Goal: Ask a question: Seek information or help from site administrators or community

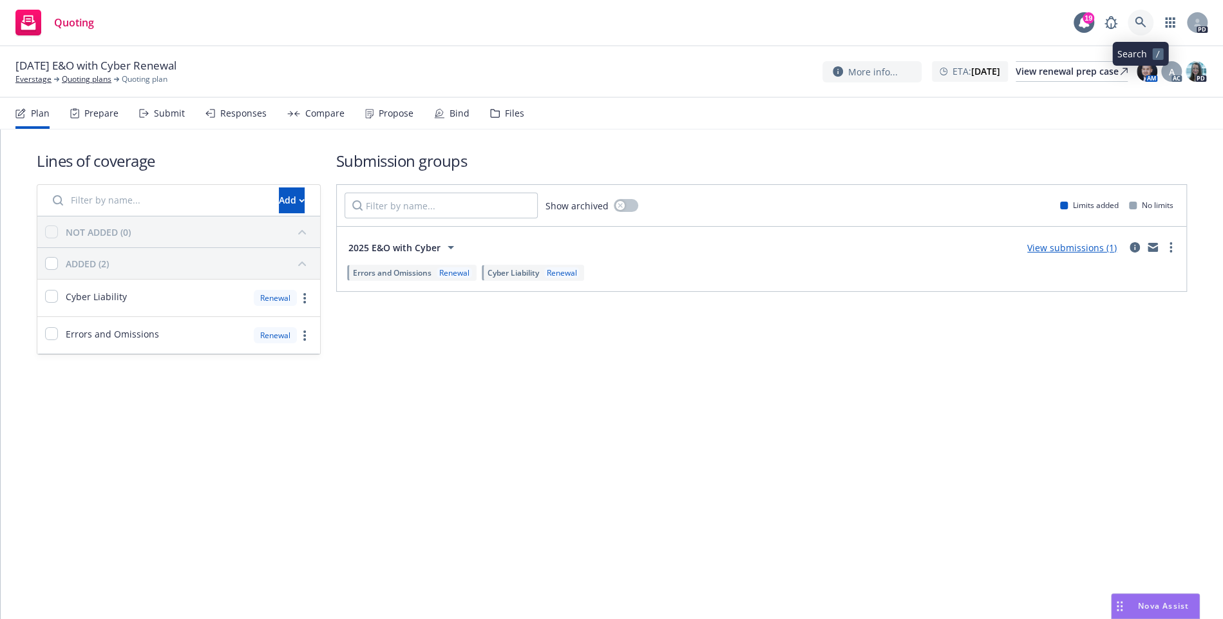
click at [1139, 18] on icon at bounding box center [1141, 23] width 12 height 12
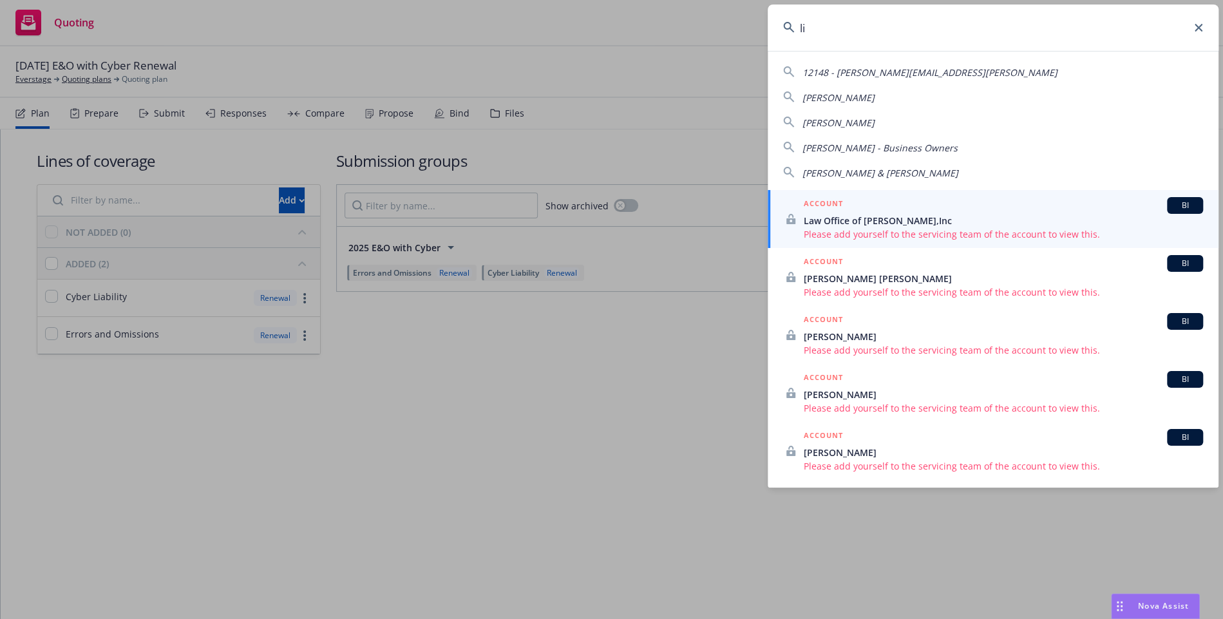
type input "l"
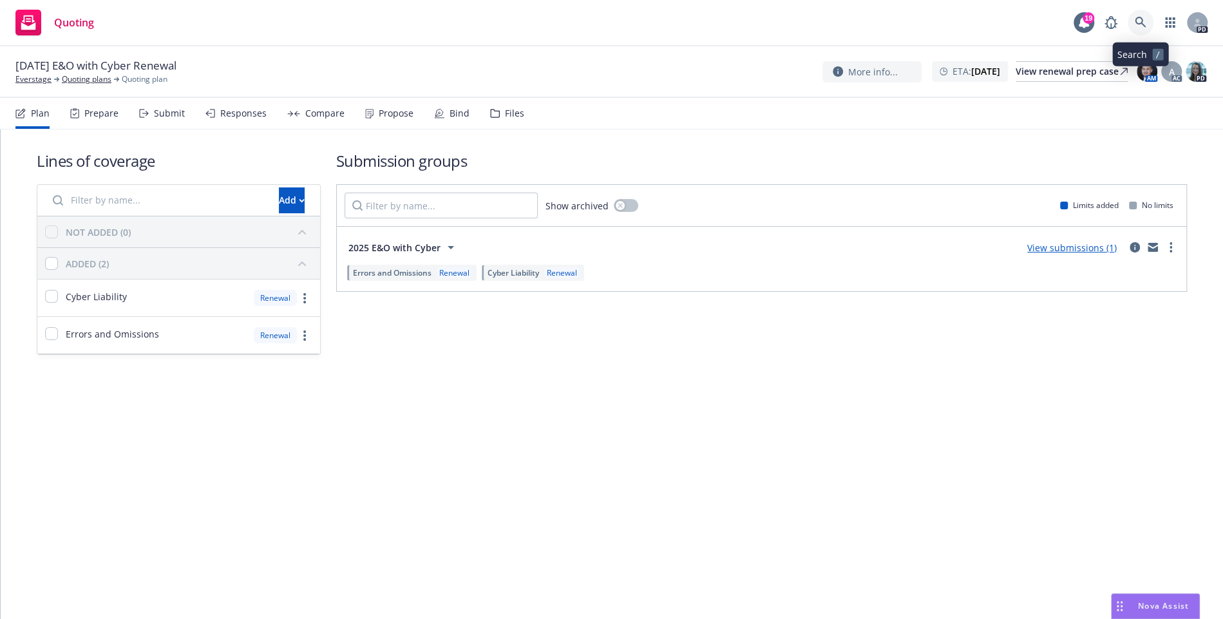
click at [1143, 24] on icon at bounding box center [1140, 22] width 11 height 11
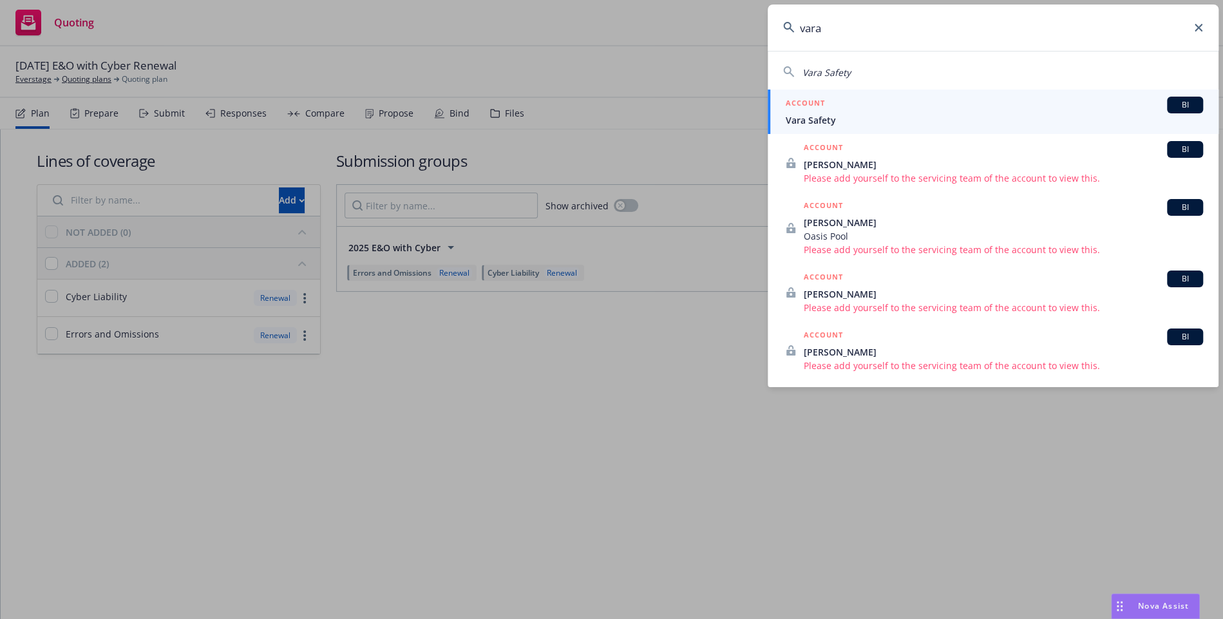
type input "vara"
click at [897, 116] on span "Vara Safety" at bounding box center [994, 120] width 417 height 14
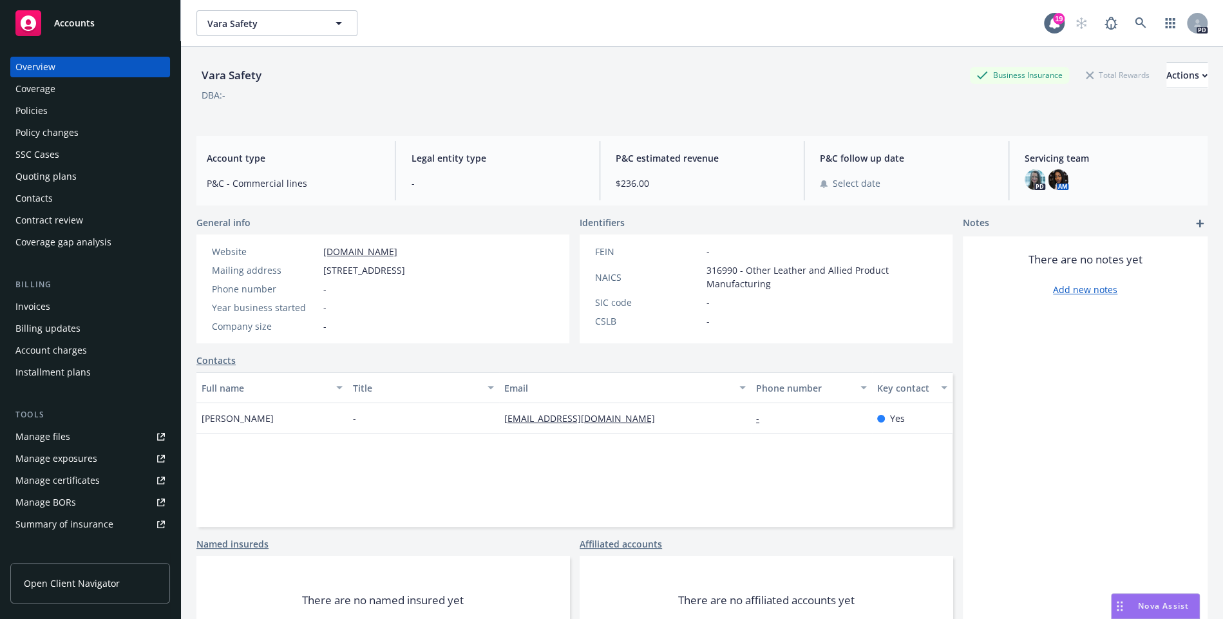
click at [1159, 604] on span "Nova Assist" at bounding box center [1163, 605] width 51 height 11
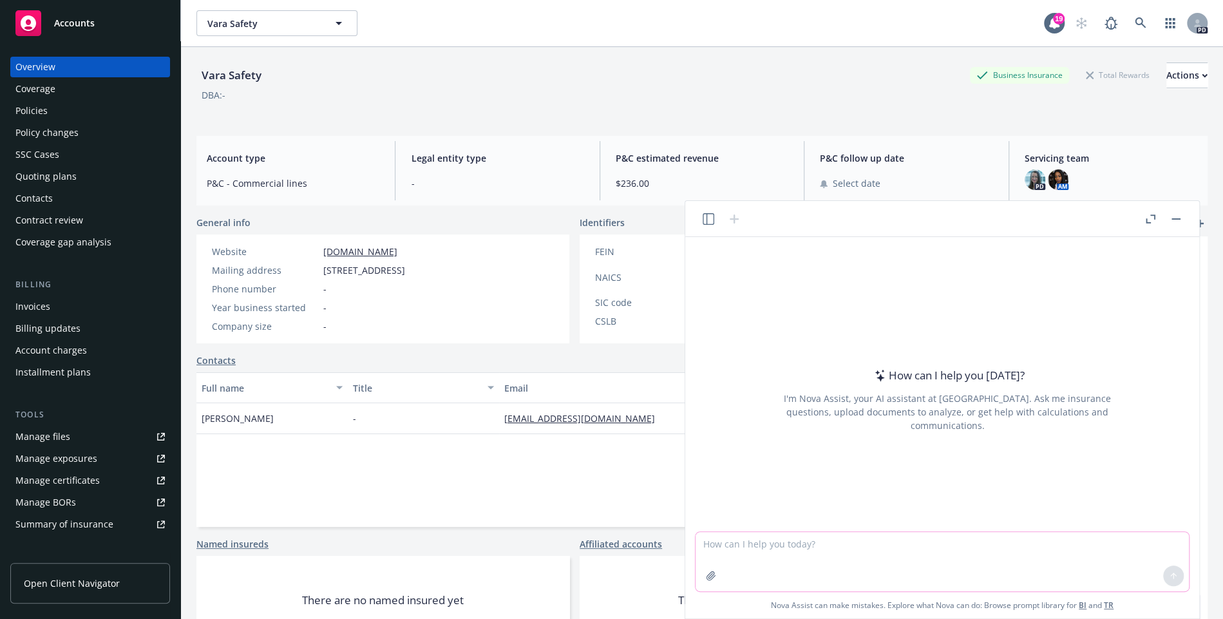
click at [920, 549] on textarea at bounding box center [942, 561] width 493 height 59
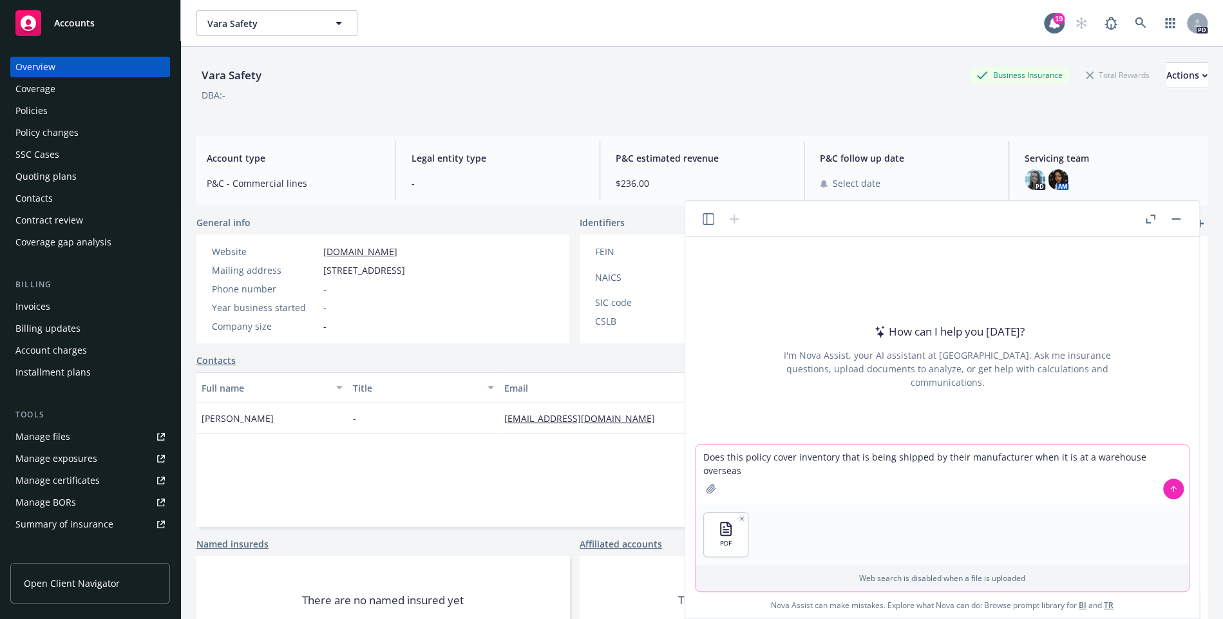
type textarea "Does this policy cover inventory that is being shipped by their manufacturer wh…"
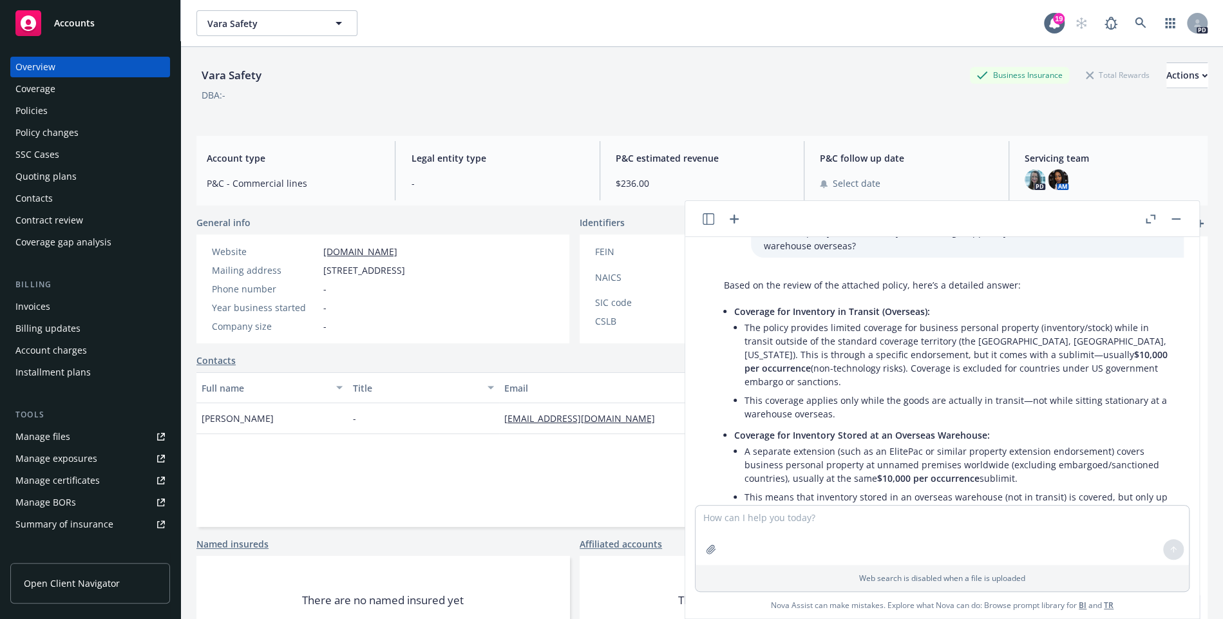
scroll to position [70, 0]
